Goal: Find specific page/section: Find specific page/section

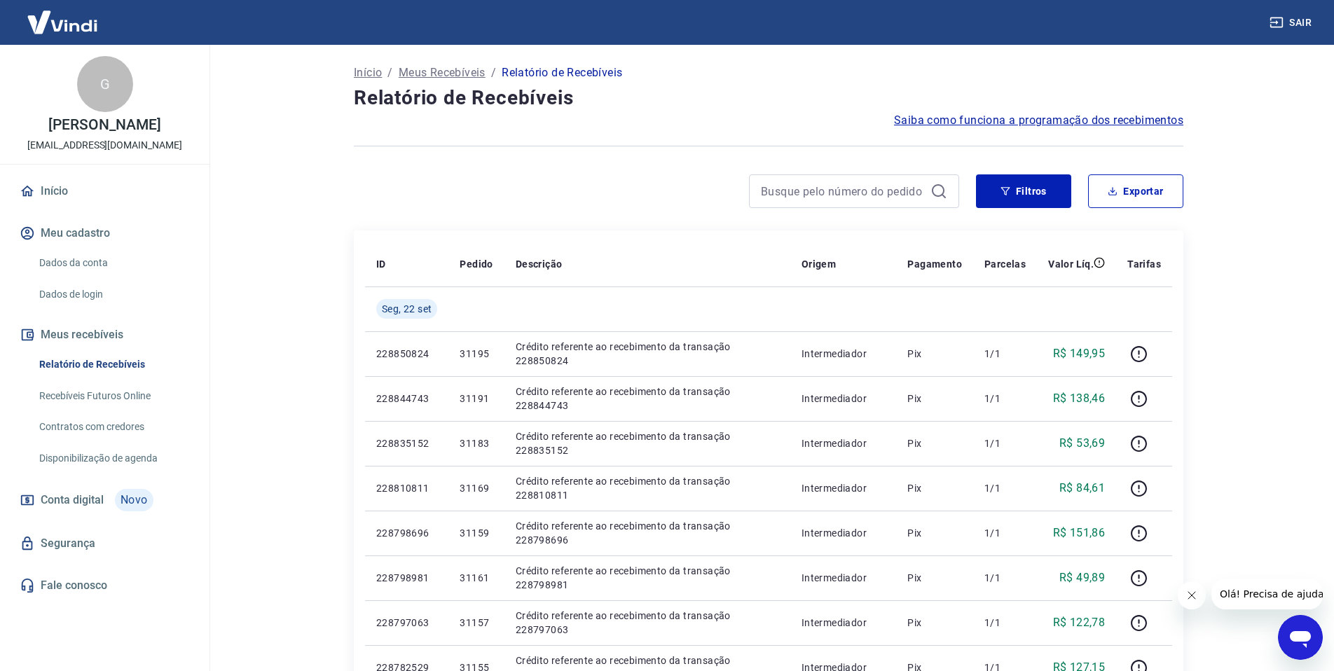
click at [1303, 631] on icon "Abrir janela de mensagens" at bounding box center [1300, 639] width 21 height 17
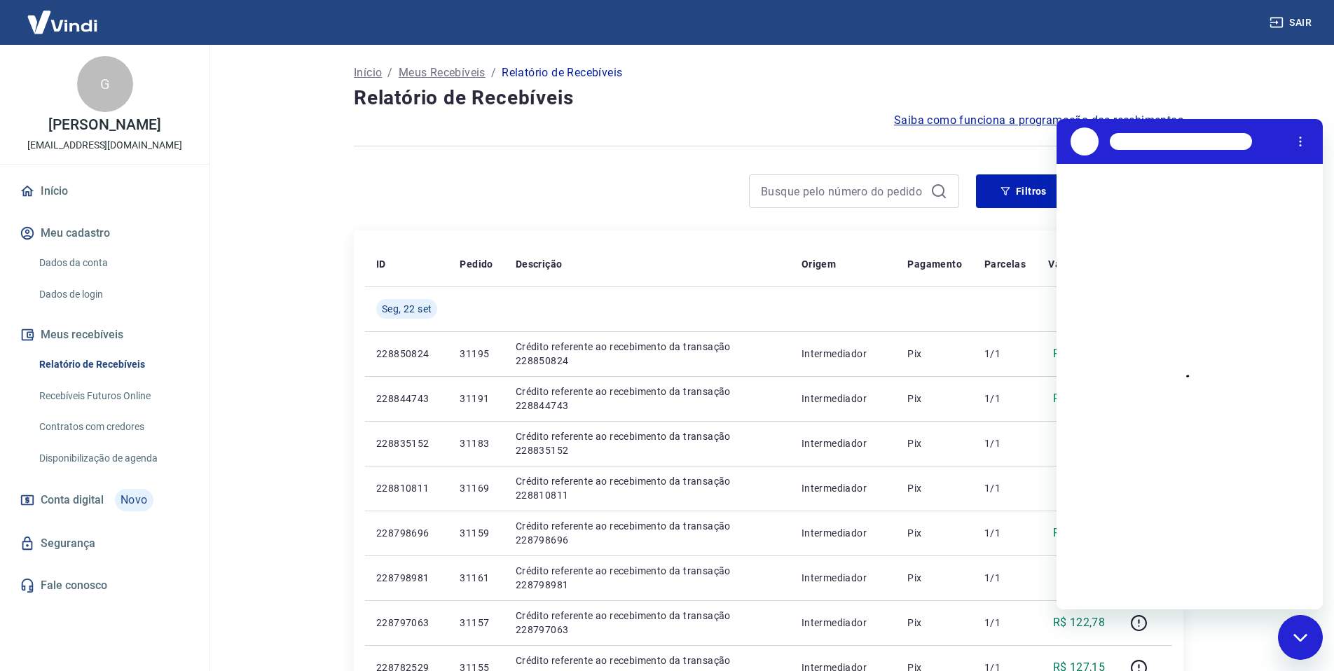
click at [1276, 100] on main "Início / Meus Recebíveis / Relatório de Recebíveis Relatório de Recebíveis Saib…" at bounding box center [768, 358] width 1131 height 626
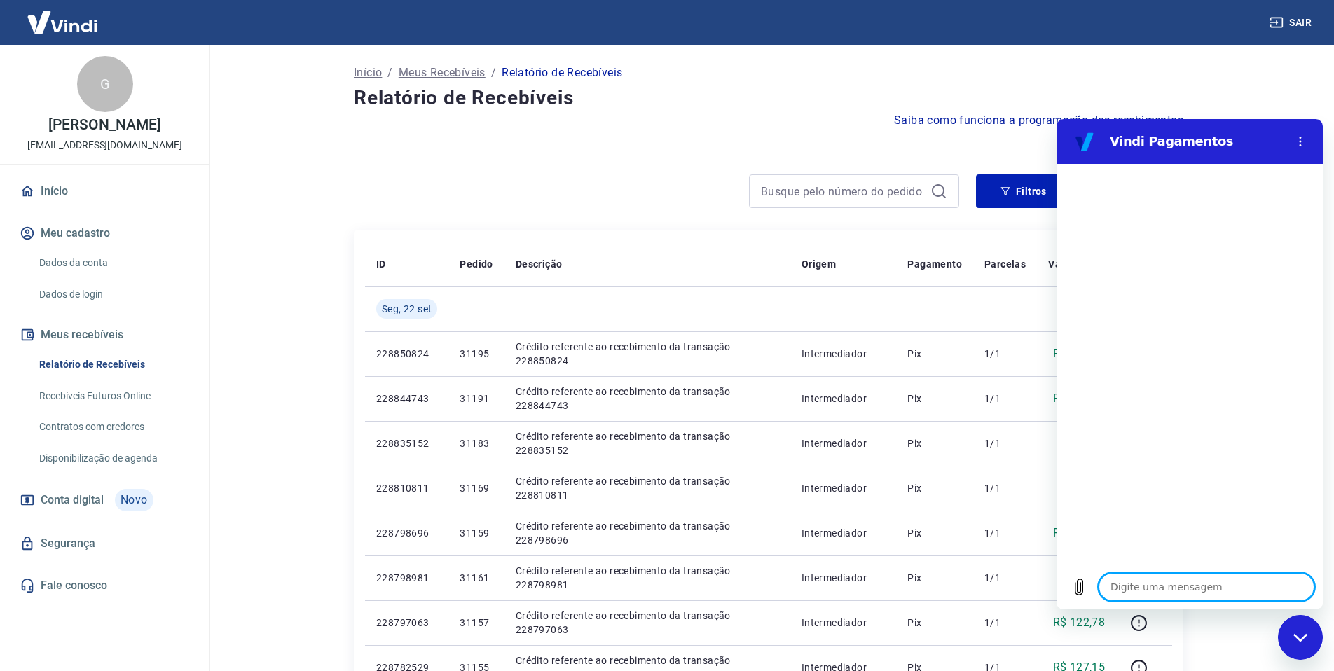
click at [1295, 629] on div "Fechar janela de mensagens" at bounding box center [1300, 638] width 42 height 42
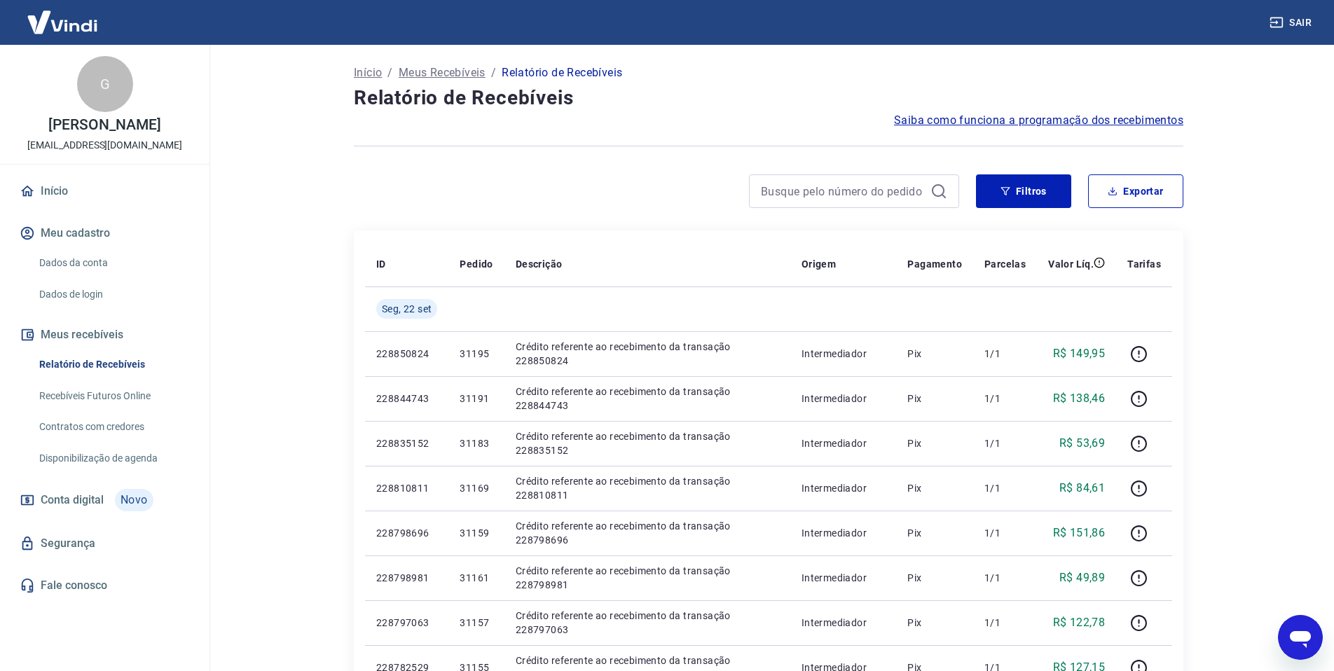
type textarea "x"
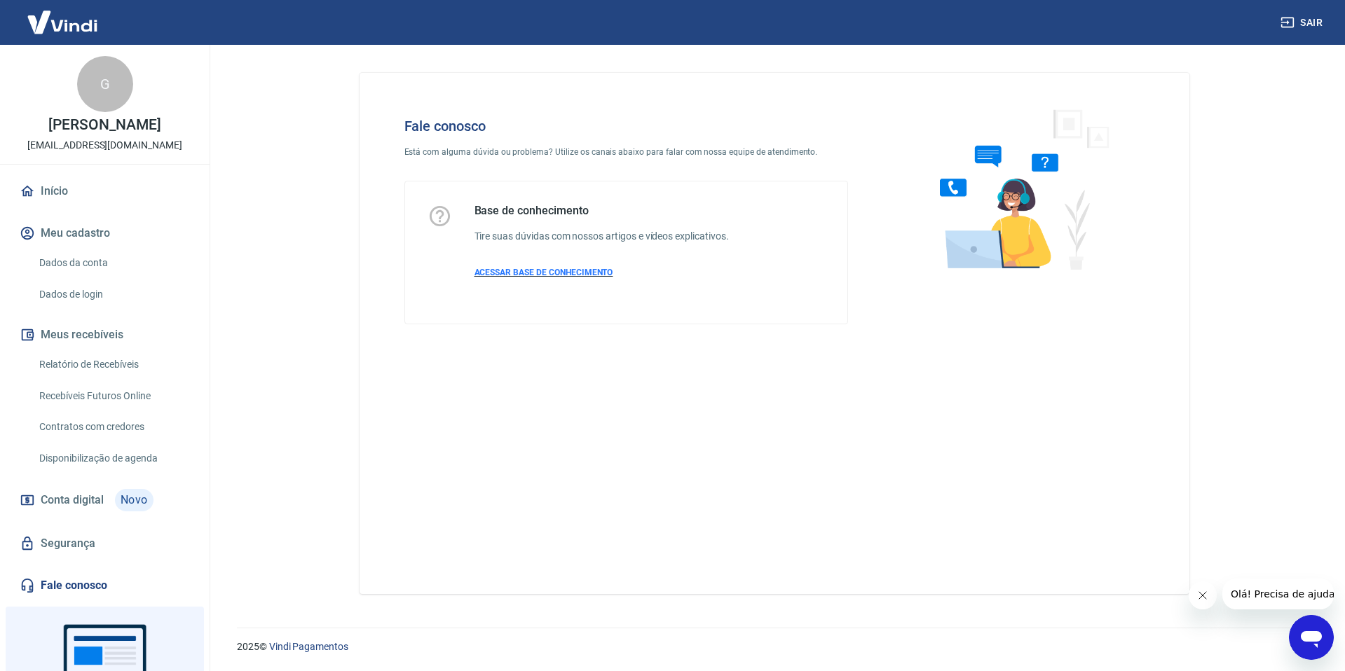
click at [546, 269] on span "ACESSAR BASE DE CONHECIMENTO" at bounding box center [543, 273] width 139 height 10
